Goal: Navigation & Orientation: Go to known website

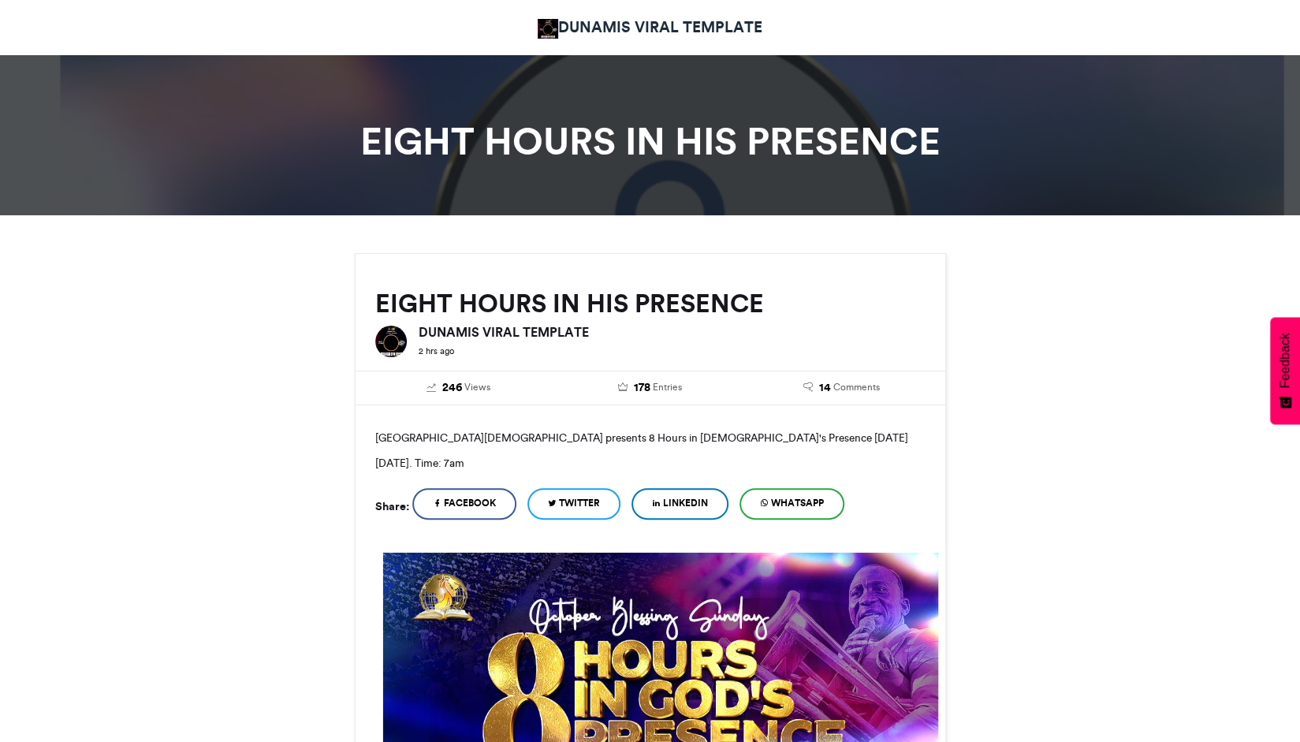
drag, startPoint x: 0, startPoint y: 0, endPoint x: 553, endPoint y: 24, distance: 553.3
click at [553, 24] on img at bounding box center [548, 29] width 21 height 20
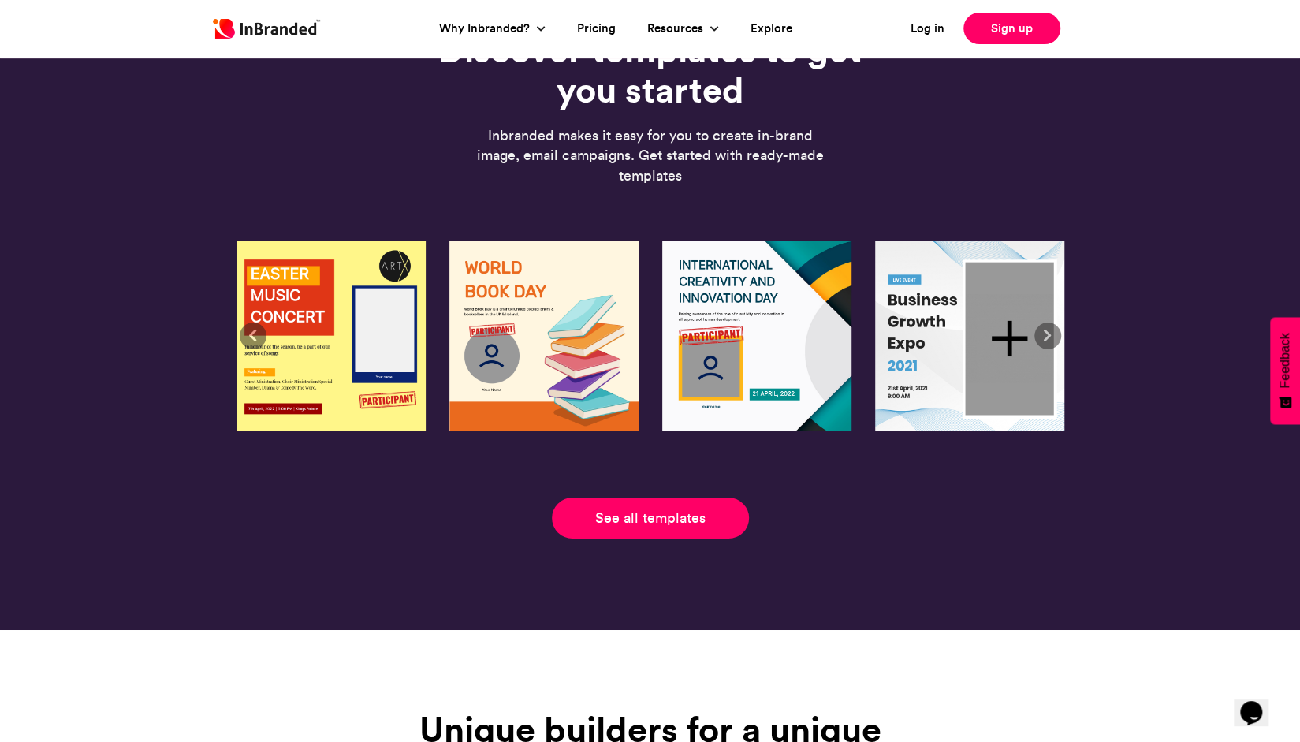
scroll to position [3458, 0]
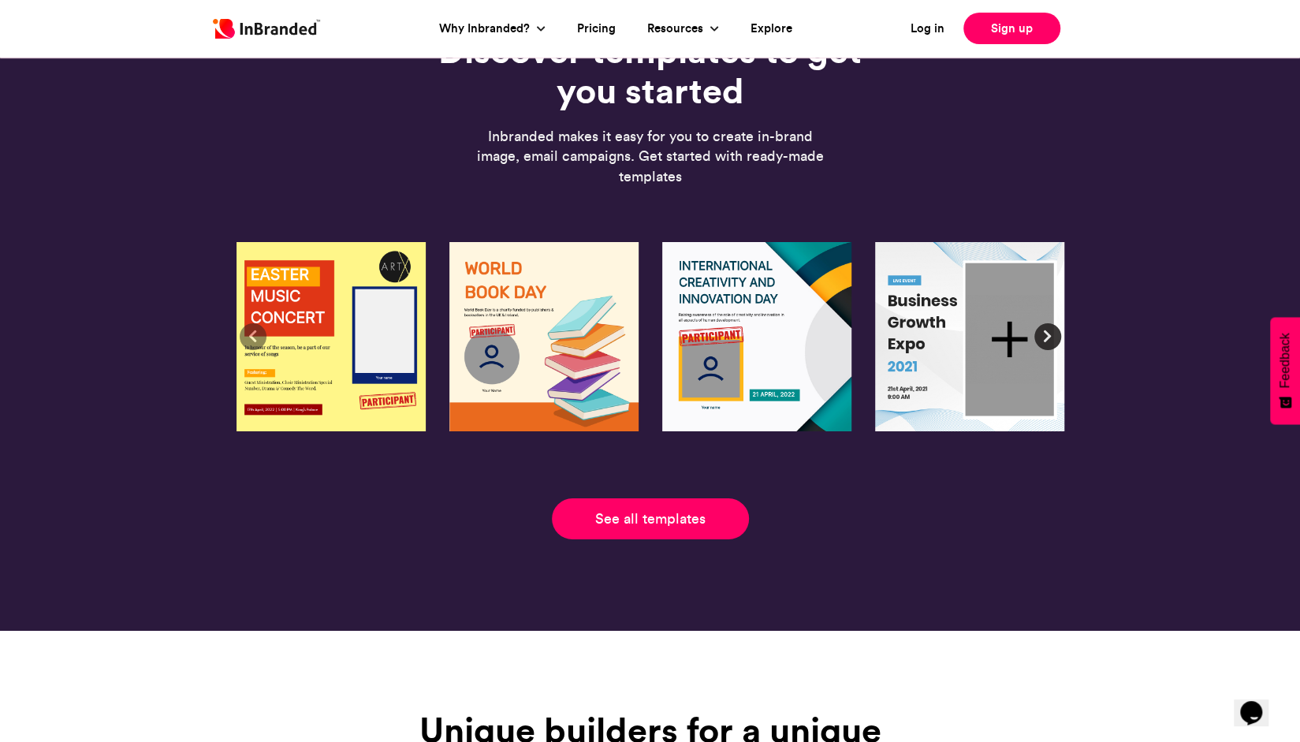
click at [1049, 338] on span at bounding box center [1048, 337] width 16 height 16
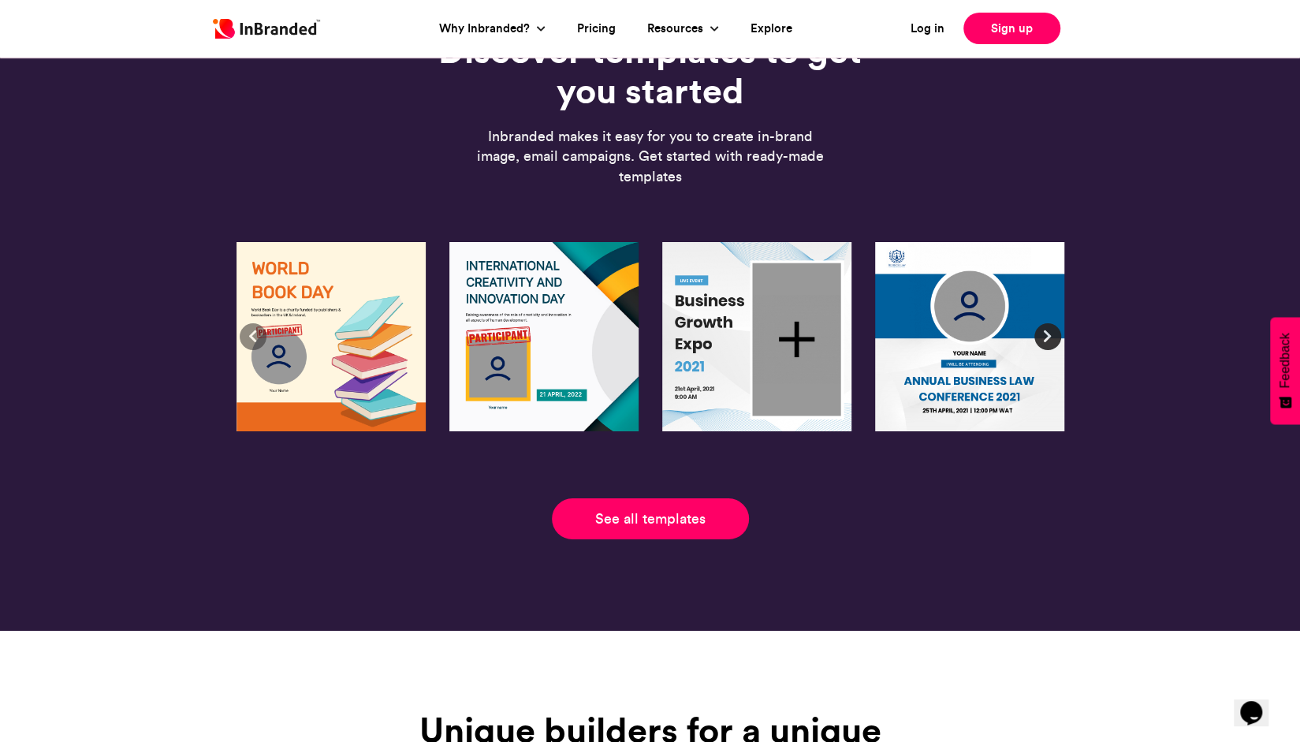
click at [1049, 338] on span at bounding box center [1048, 337] width 16 height 16
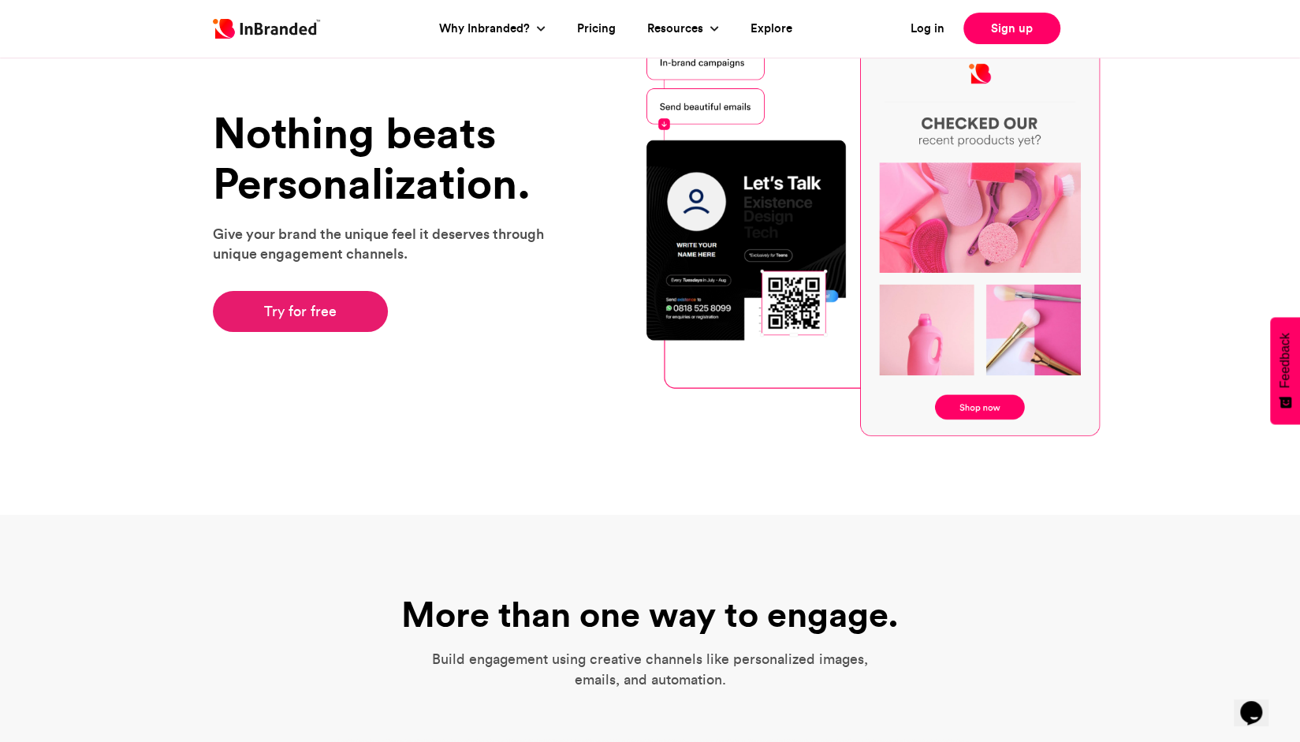
scroll to position [0, 0]
